Goal: Task Accomplishment & Management: Complete application form

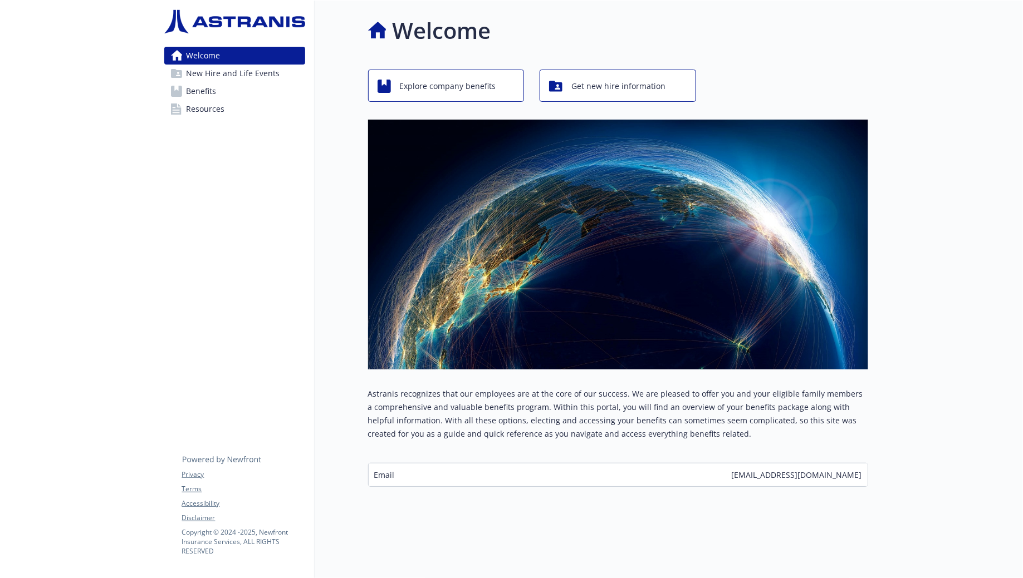
click at [212, 73] on span "New Hire and Life Events" at bounding box center [233, 74] width 94 height 18
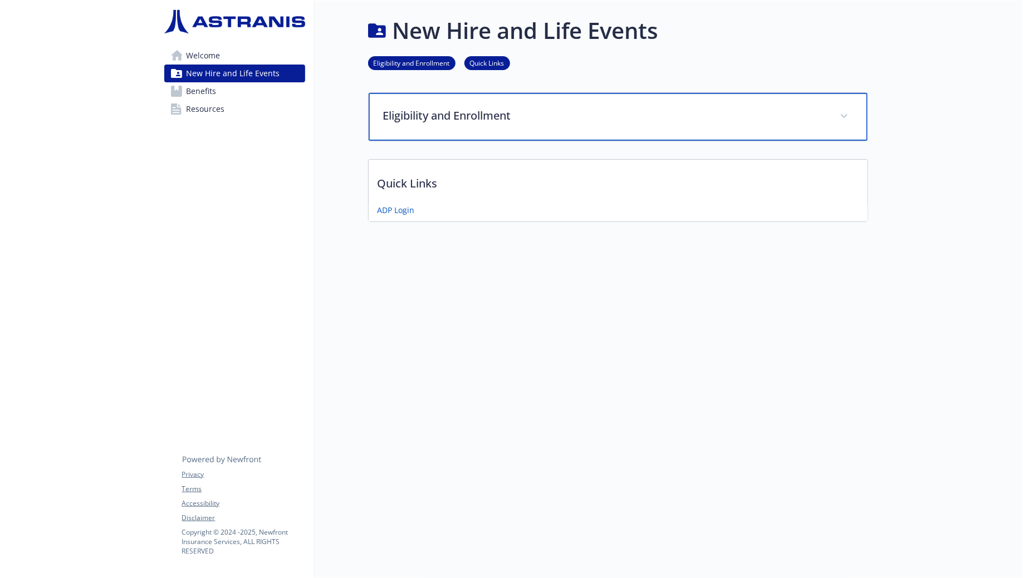
click at [586, 120] on p "Eligibility and Enrollment" at bounding box center [604, 115] width 443 height 17
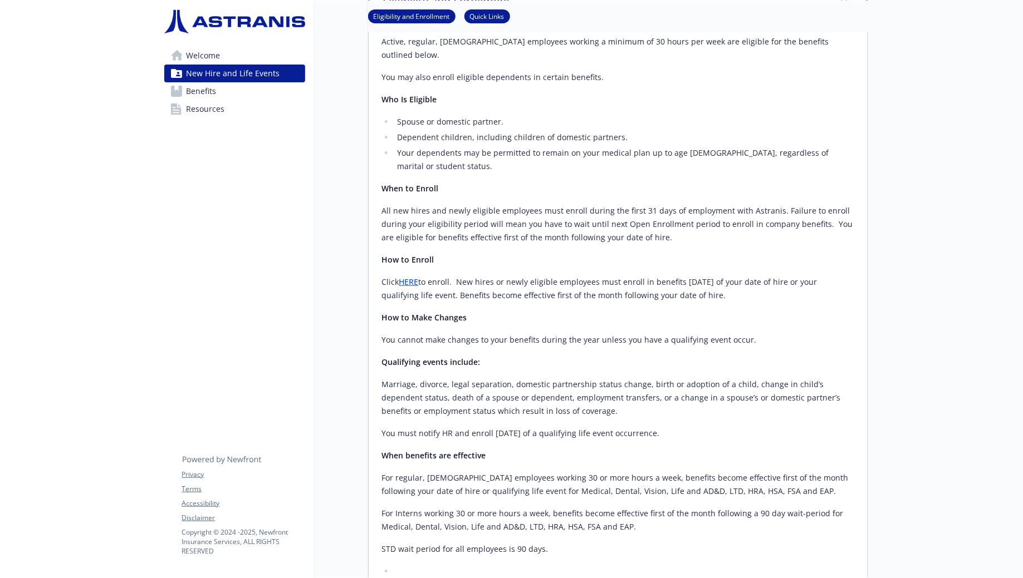
scroll to position [124, 0]
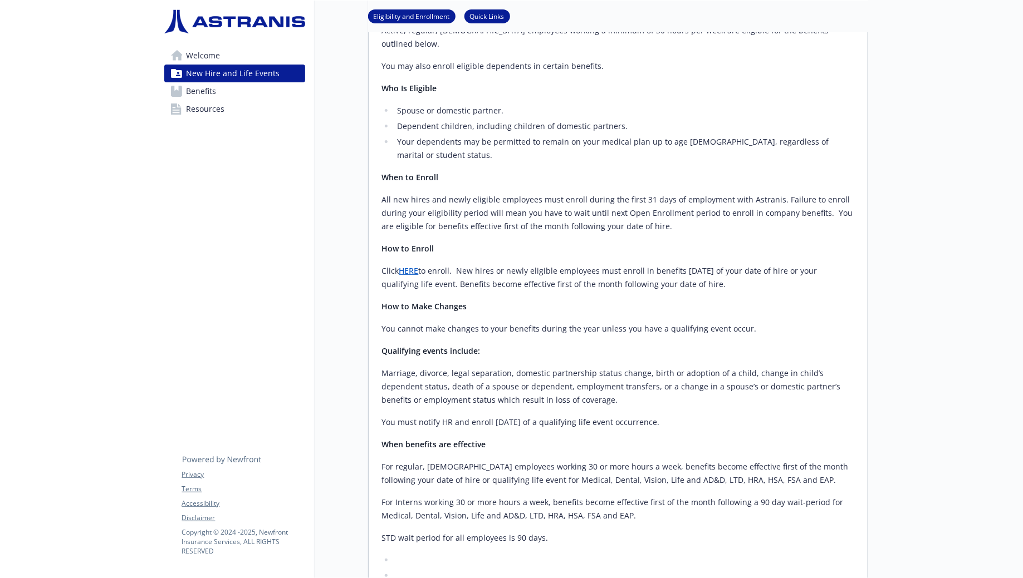
click at [406, 264] on p "Click HERE to enroll. New hires or newly eligible employees must enroll in bene…" at bounding box center [618, 277] width 472 height 27
click at [411, 266] on link "HERE" at bounding box center [408, 271] width 19 height 11
